Goal: Find specific page/section: Find specific page/section

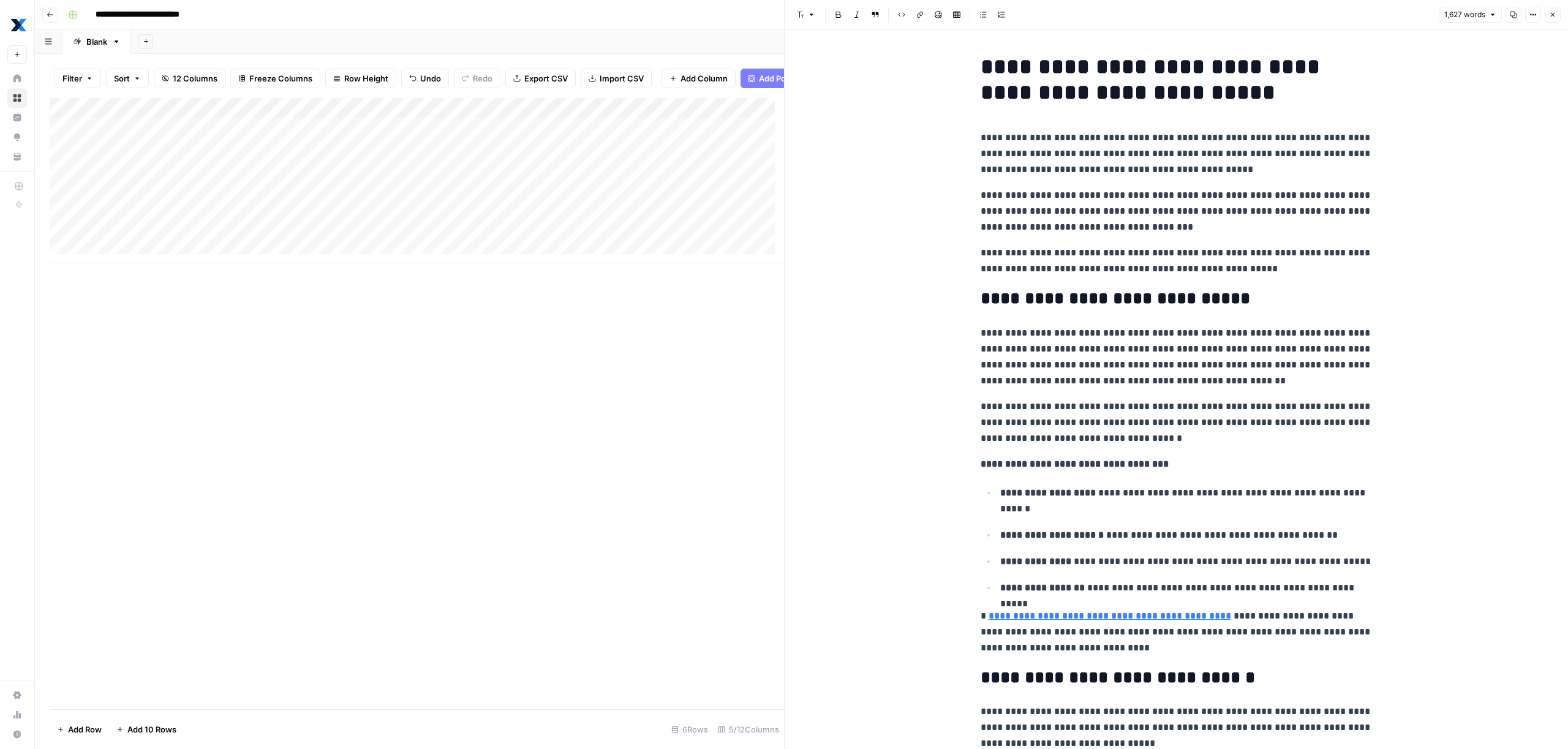
scroll to position [3291, 0]
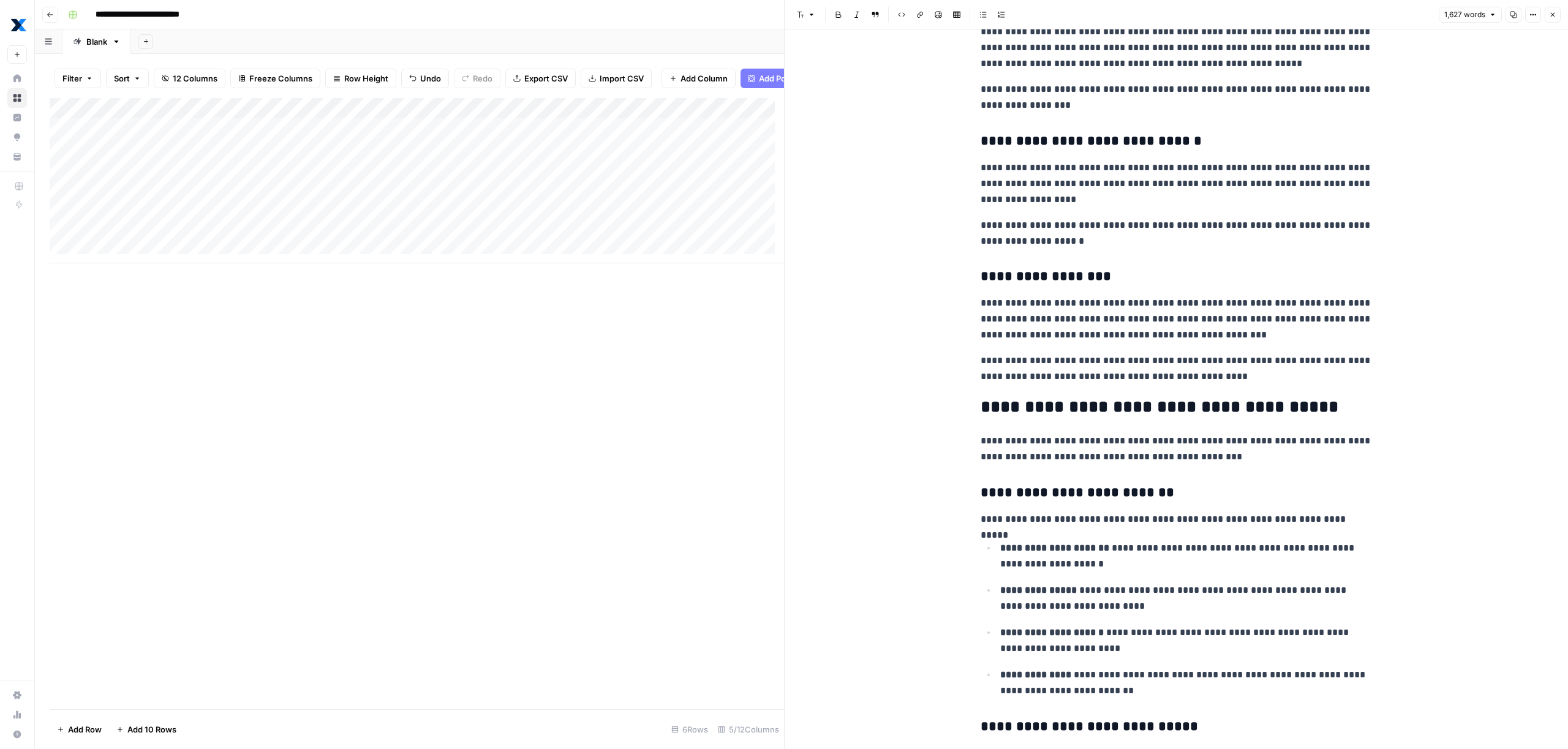
click at [54, 16] on button "Go back" at bounding box center [50, 14] width 16 height 16
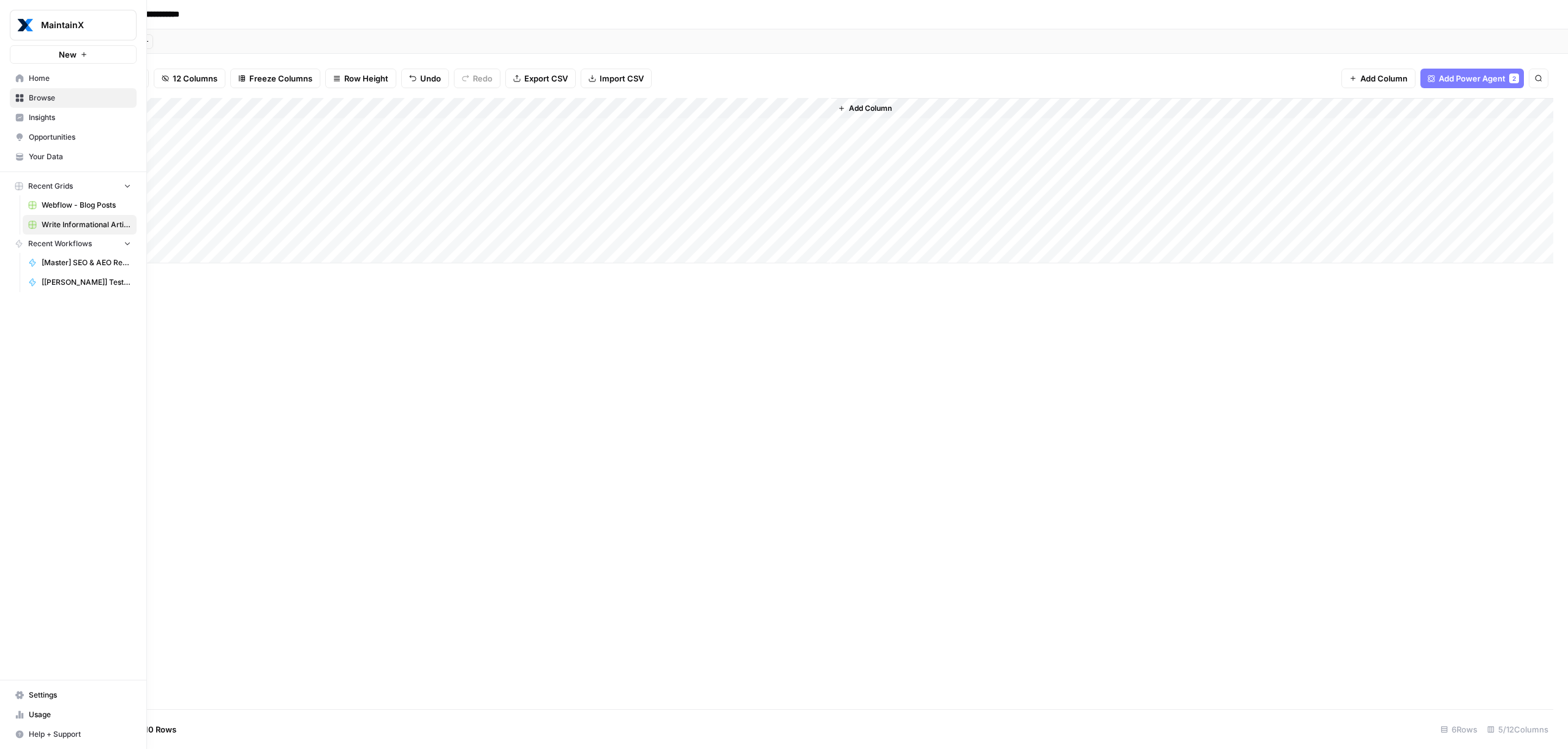
click at [22, 84] on link "Home" at bounding box center [73, 78] width 127 height 19
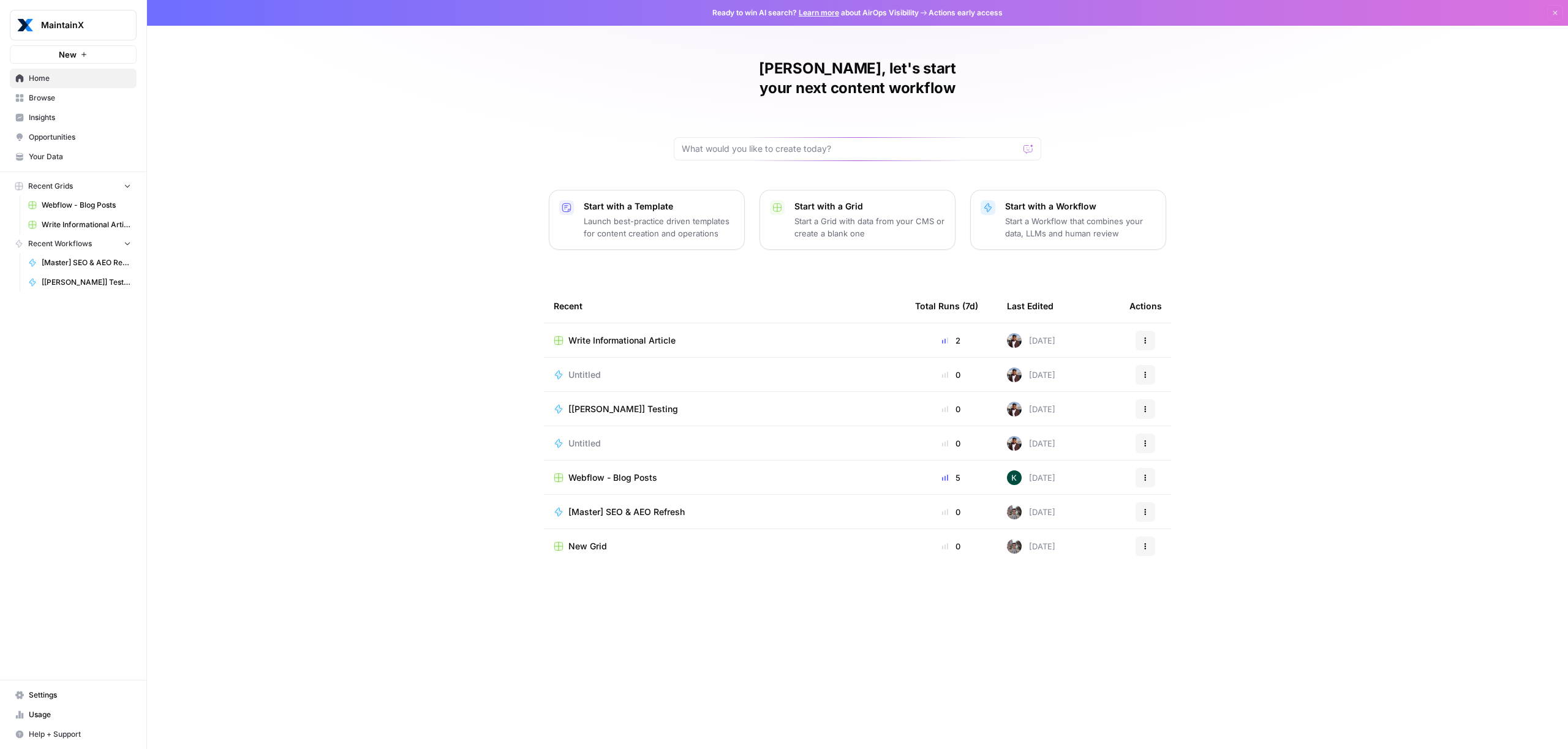
click at [668, 506] on span "[Master] SEO & AEO Refresh" at bounding box center [627, 512] width 116 height 12
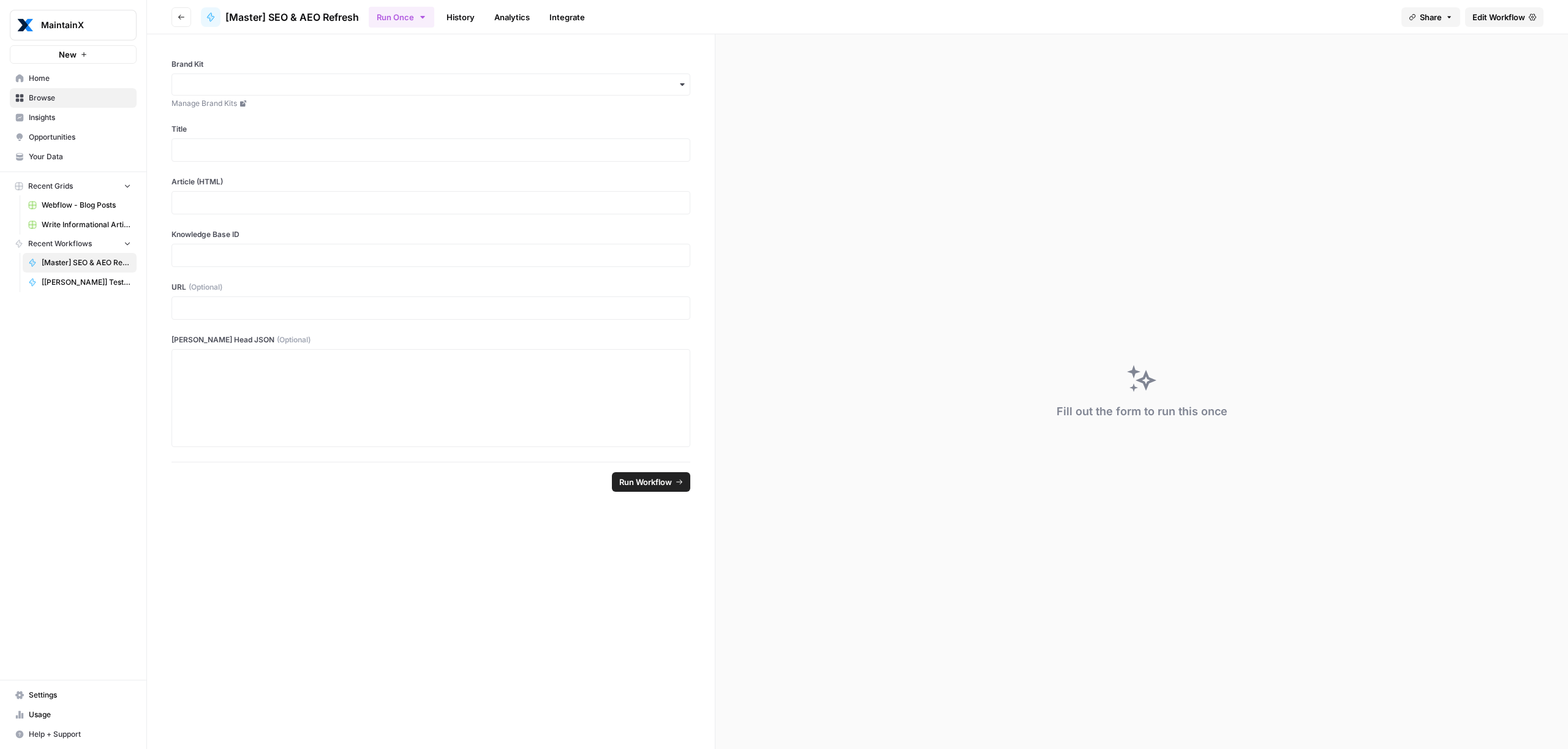
click at [191, 16] on header "Go back [Master] SEO & AEO Refresh Run Once History Analytics Integrate Share E…" at bounding box center [857, 17] width 1421 height 34
click at [186, 17] on button "Go back" at bounding box center [181, 17] width 19 height 19
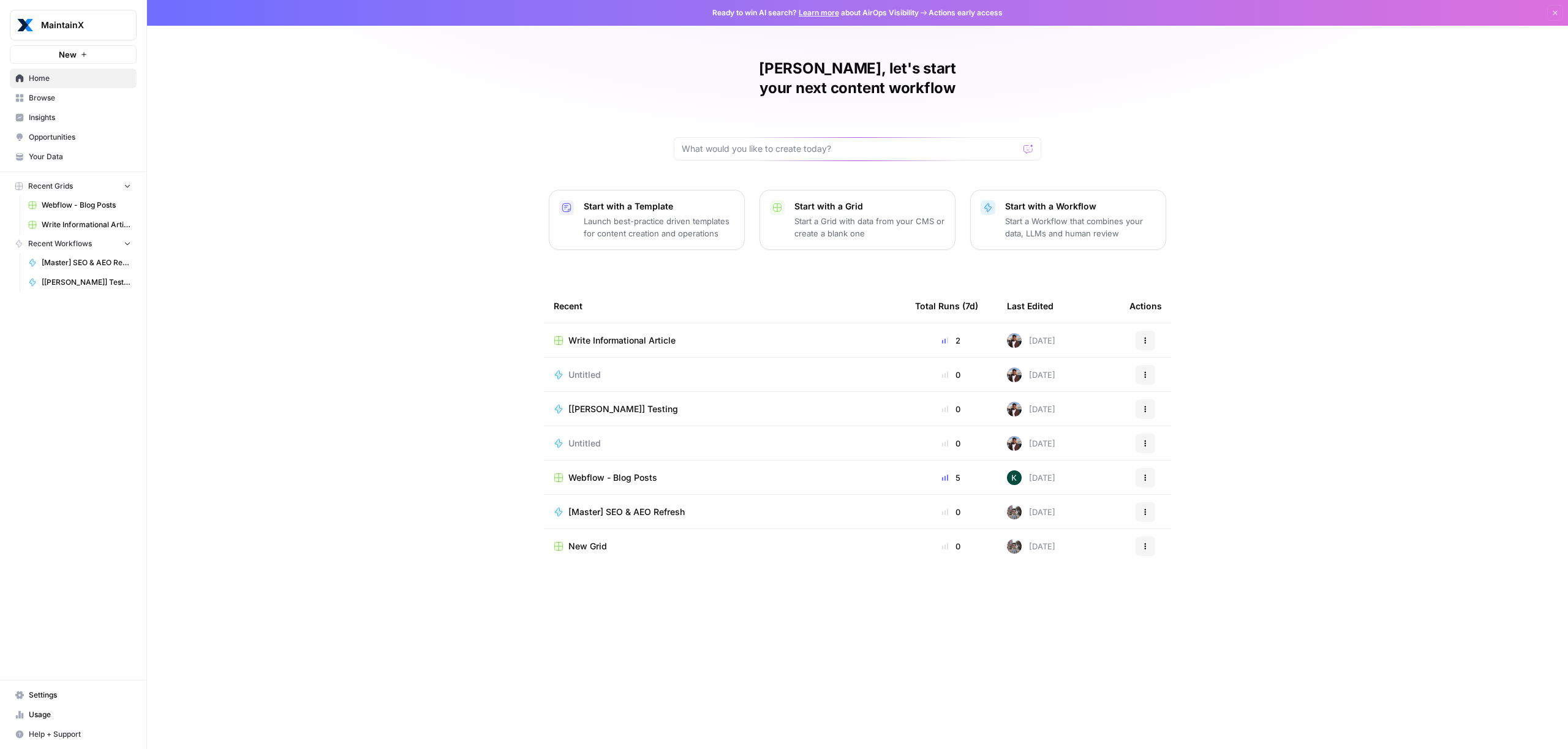
click at [645, 460] on td "Webflow - Blog Posts" at bounding box center [725, 477] width 362 height 34
click at [651, 472] on span "Webflow - Blog Posts" at bounding box center [613, 478] width 89 height 12
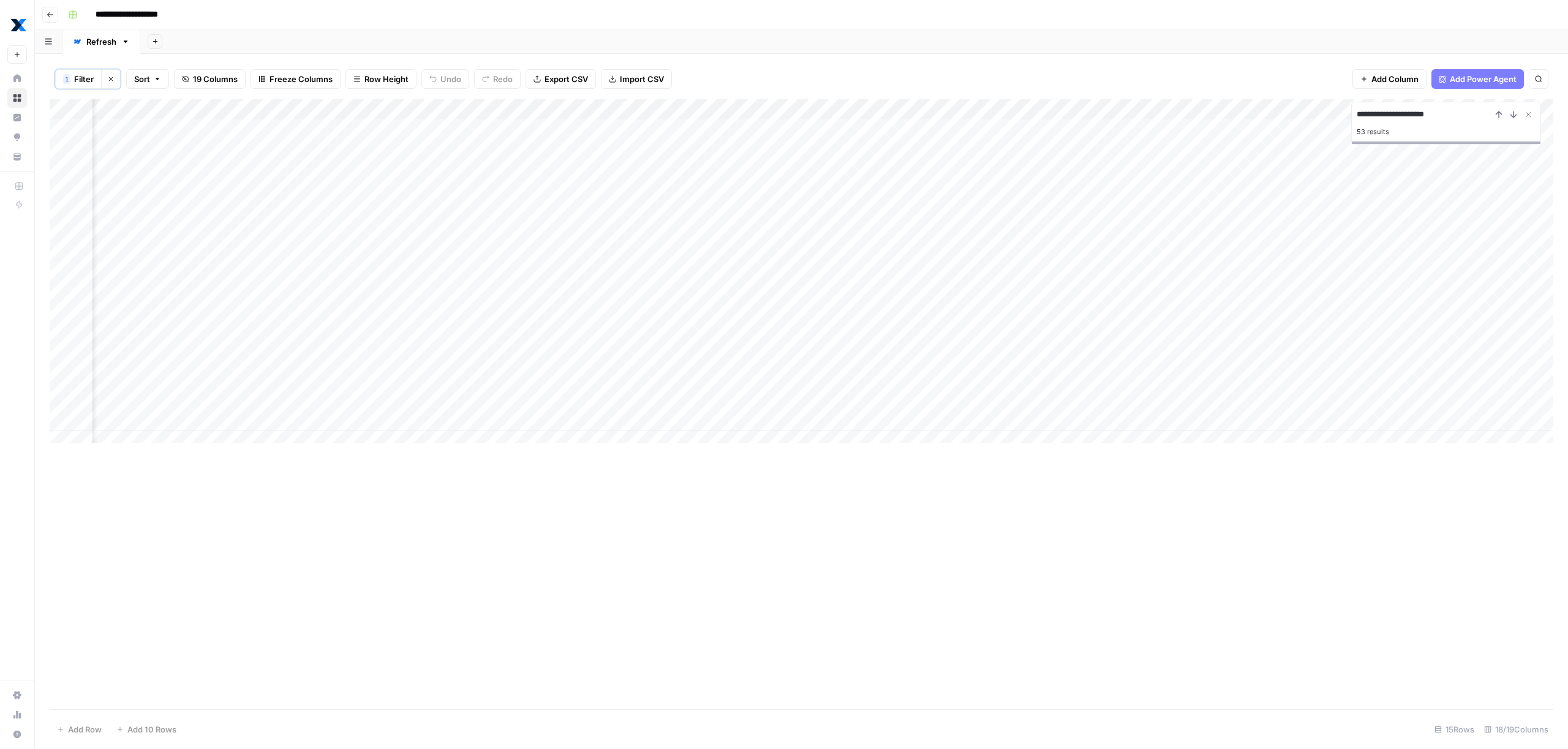
scroll to position [0, 445]
type input "**********"
click at [85, 78] on span "Filter" at bounding box center [84, 79] width 19 height 12
type input "Test"
click at [313, 141] on input "text" at bounding box center [335, 144] width 147 height 12
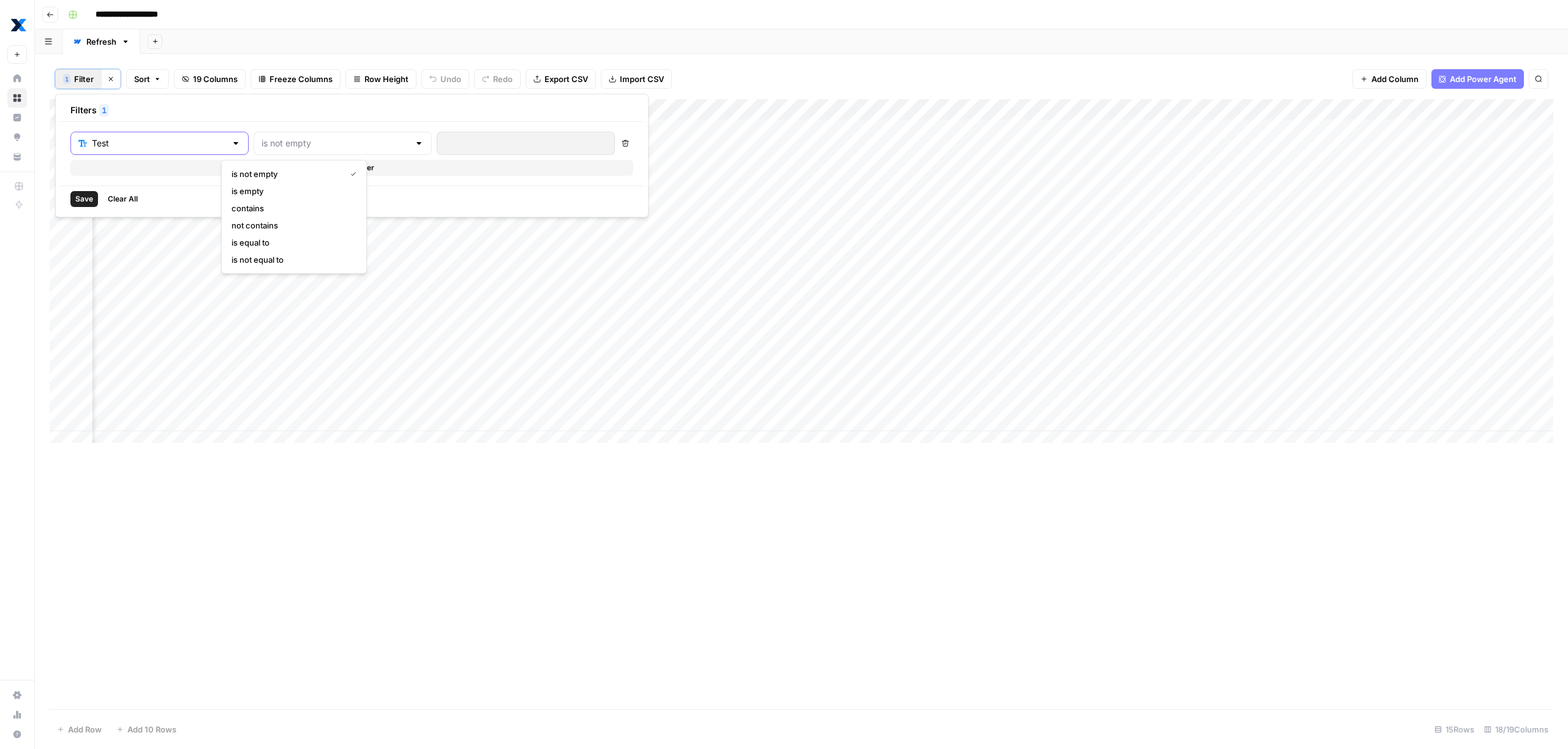
type input "is not empty"
click at [157, 144] on input "text" at bounding box center [159, 144] width 134 height 12
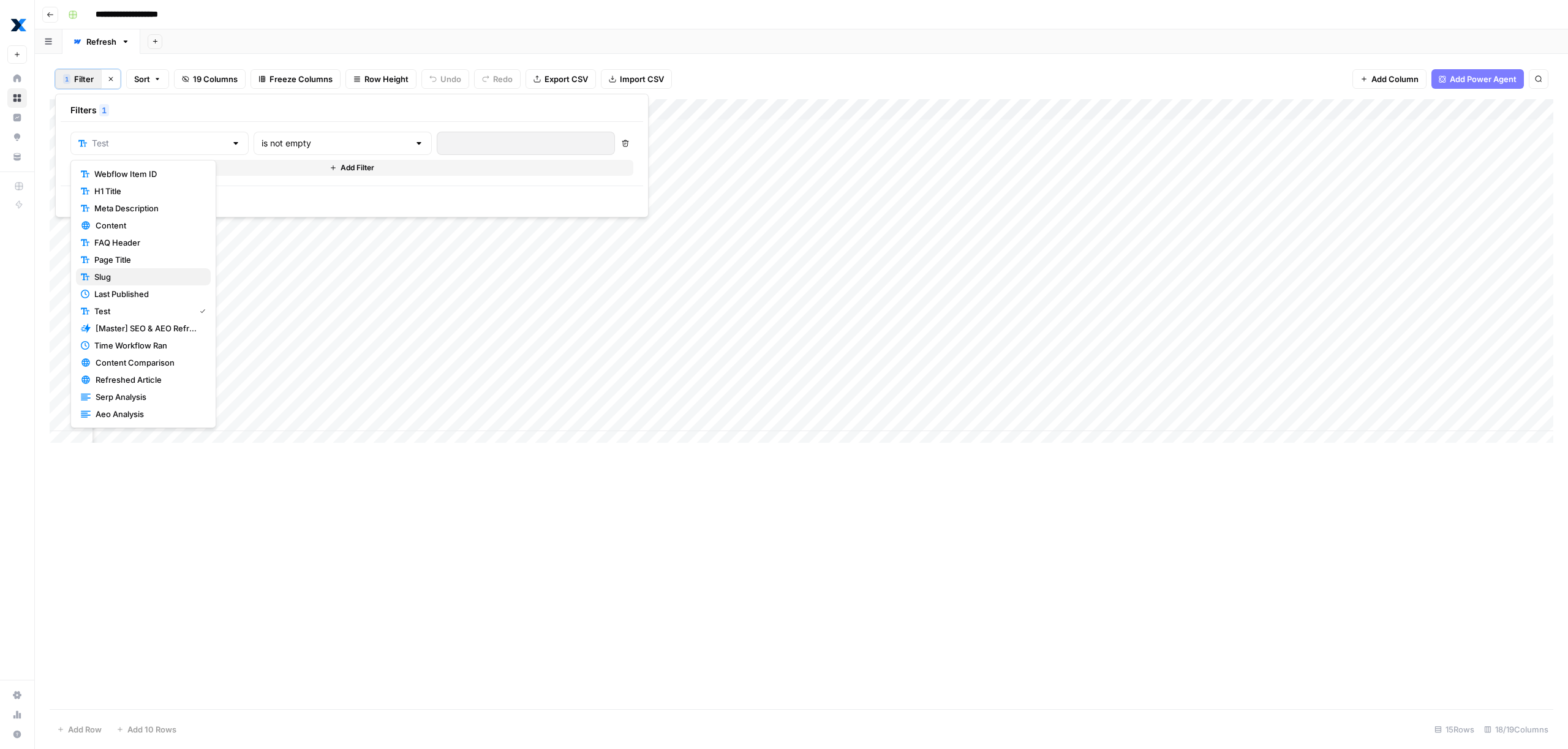
click at [139, 273] on span "Slug" at bounding box center [147, 277] width 107 height 12
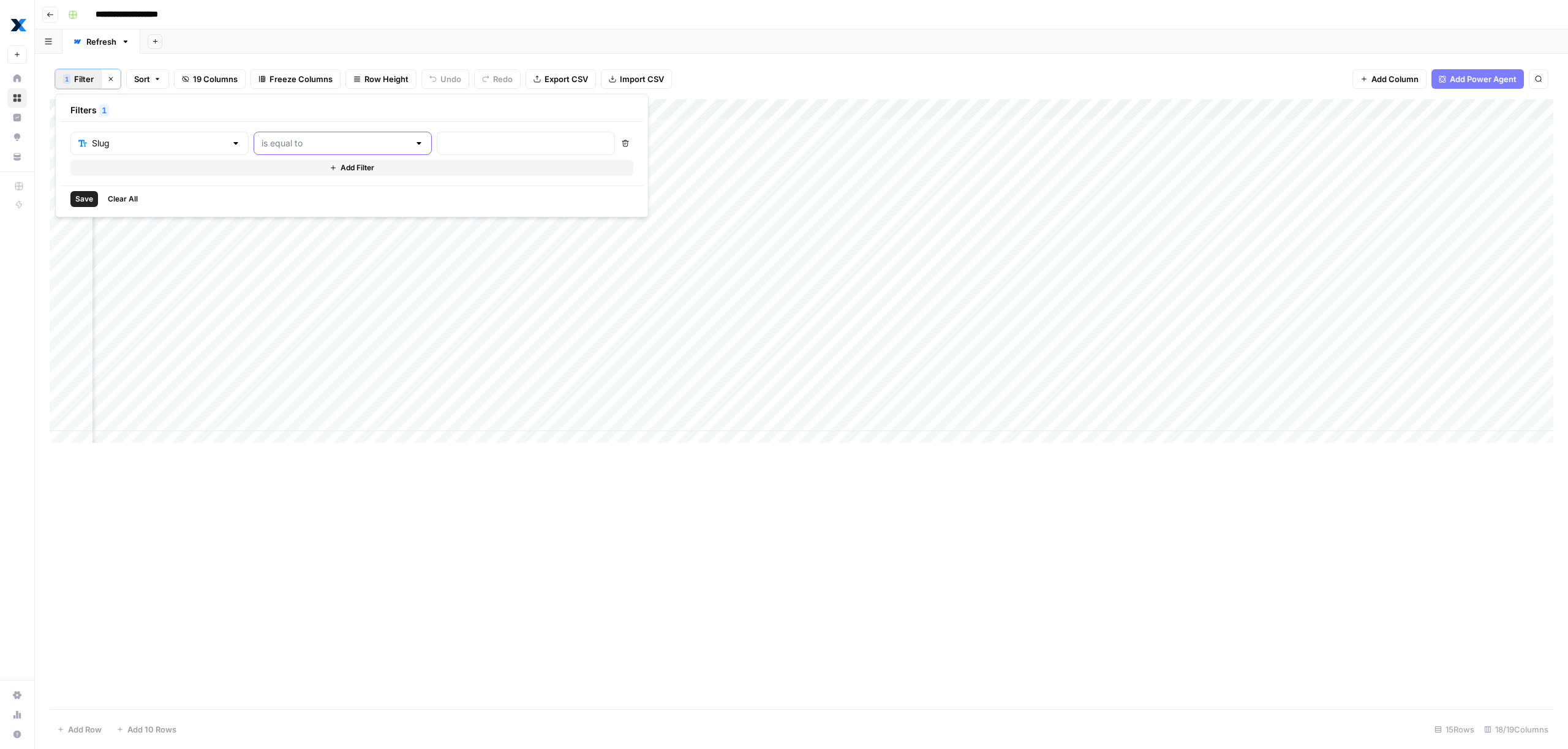
click at [262, 141] on input "text" at bounding box center [335, 144] width 147 height 12
click at [260, 201] on button "contains" at bounding box center [294, 208] width 135 height 17
type input "contains"
drag, startPoint x: 380, startPoint y: 148, endPoint x: 402, endPoint y: 146, distance: 22.1
click at [445, 148] on input "text" at bounding box center [526, 144] width 162 height 12
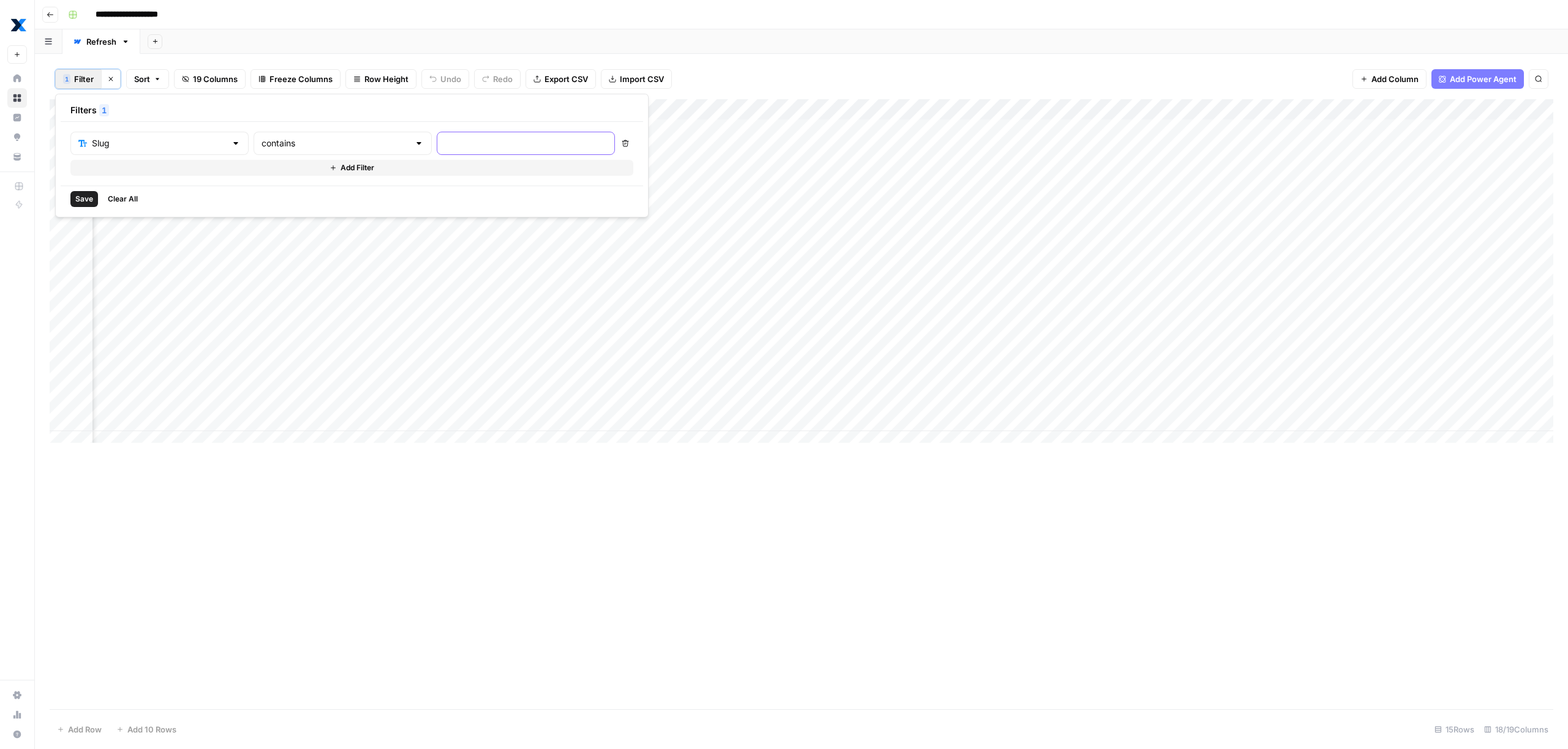
paste input "/what-is-preventative-maintenance"
type input "what-is-preventative-maintenance"
click at [81, 199] on span "Save" at bounding box center [84, 199] width 17 height 11
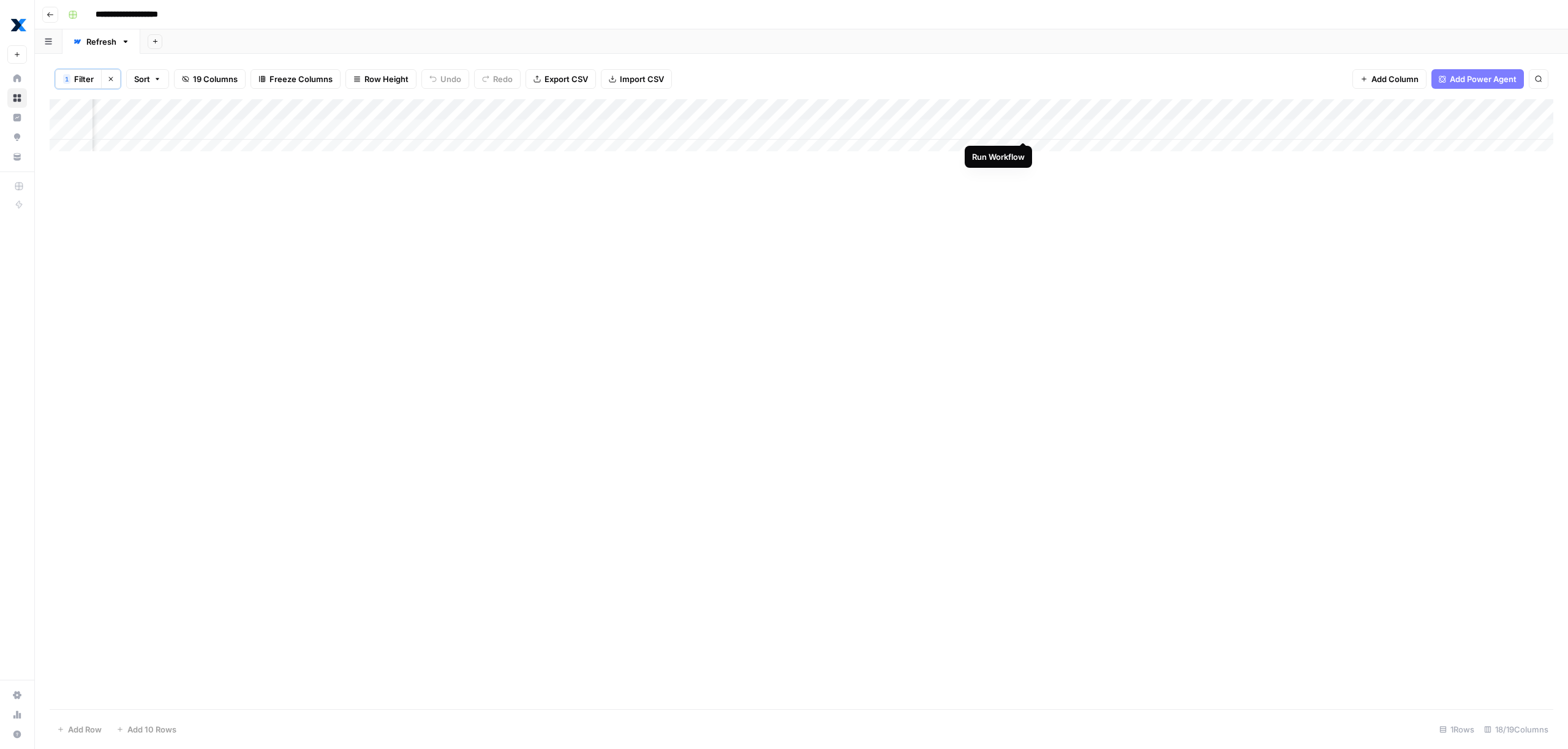
click at [1023, 130] on div "Add Column" at bounding box center [801, 130] width 1504 height 61
